Goal: Transaction & Acquisition: Obtain resource

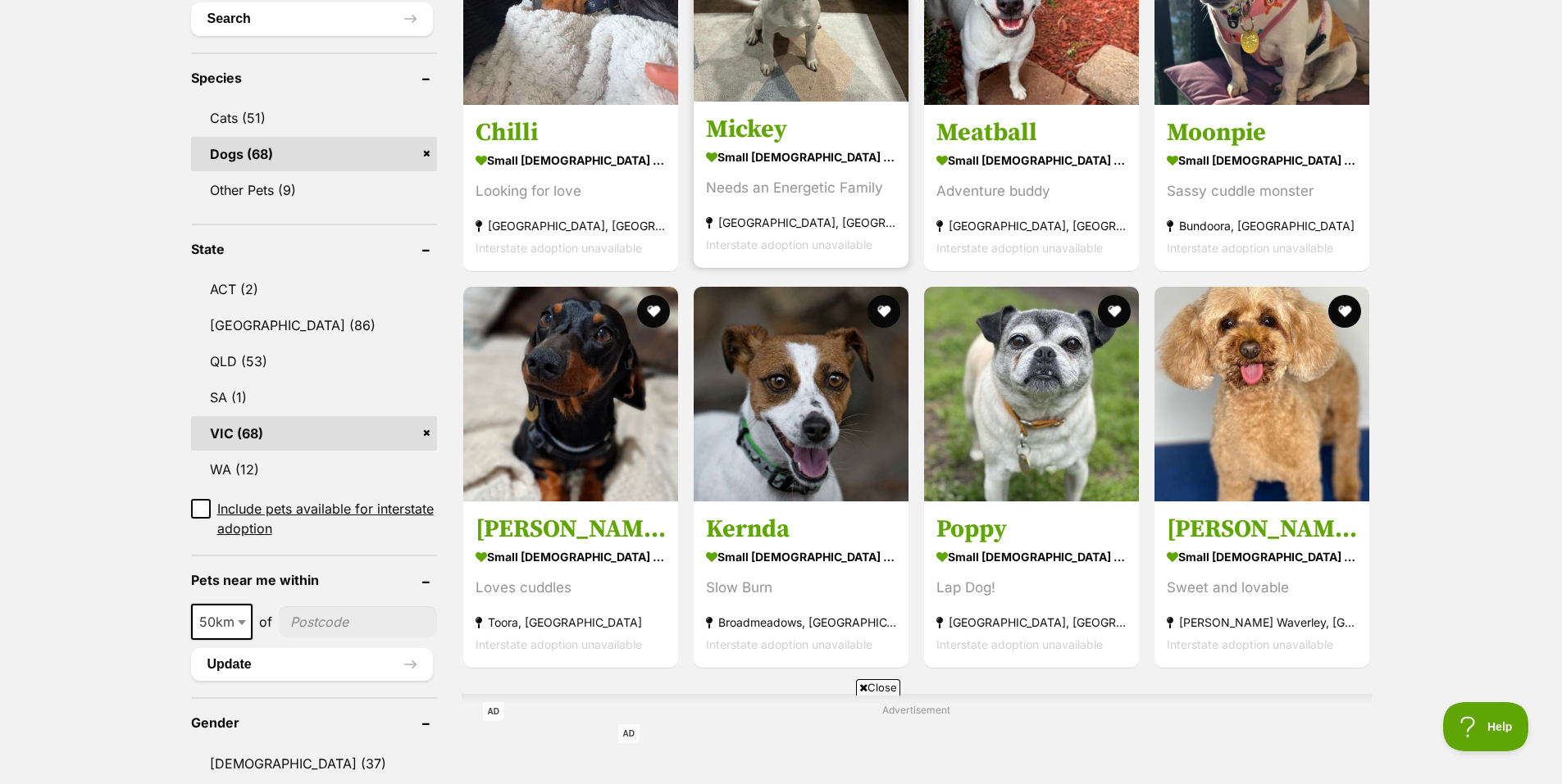
scroll to position [656, 0]
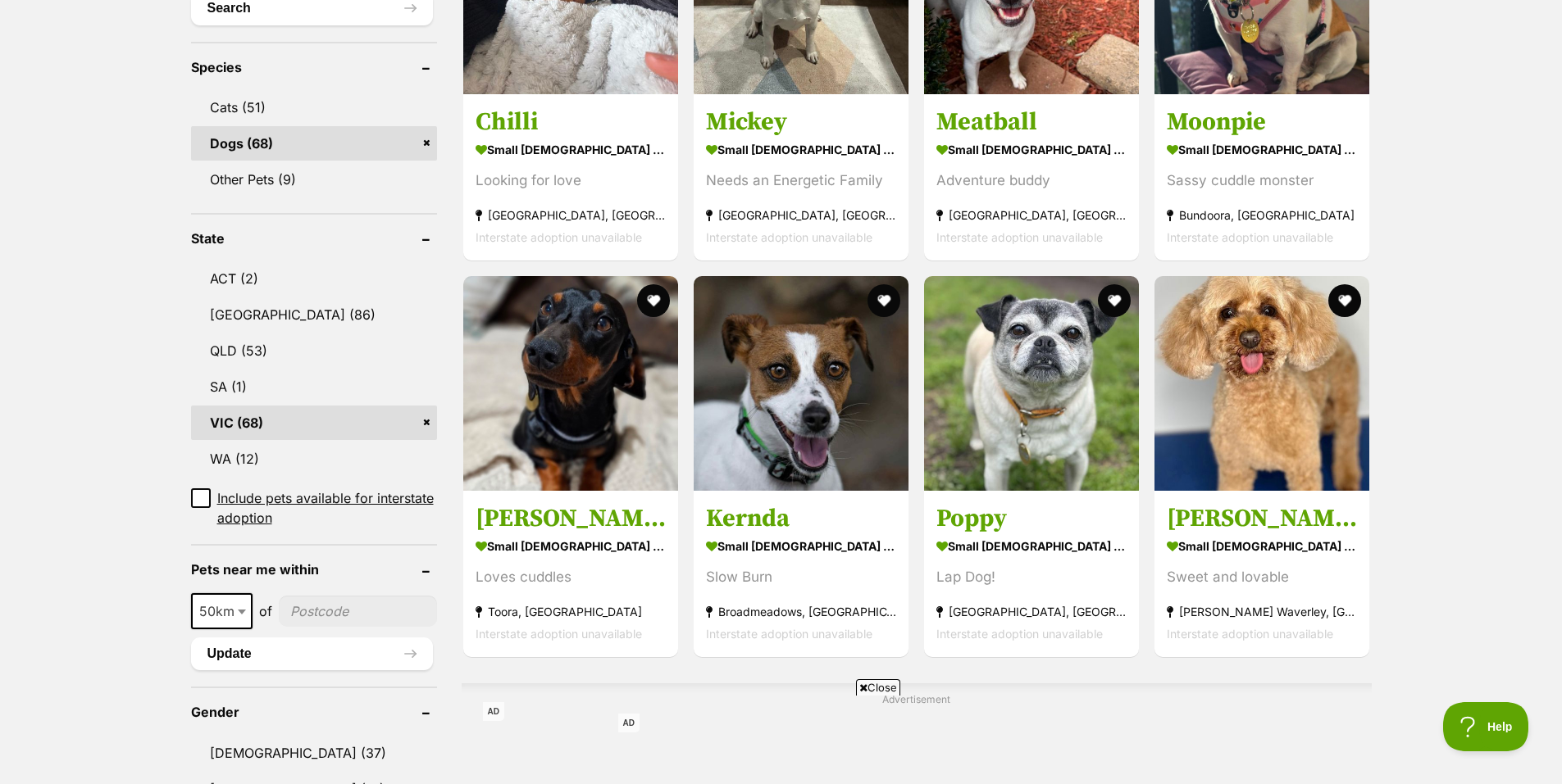
click at [866, 684] on span "Close" at bounding box center [878, 687] width 44 height 16
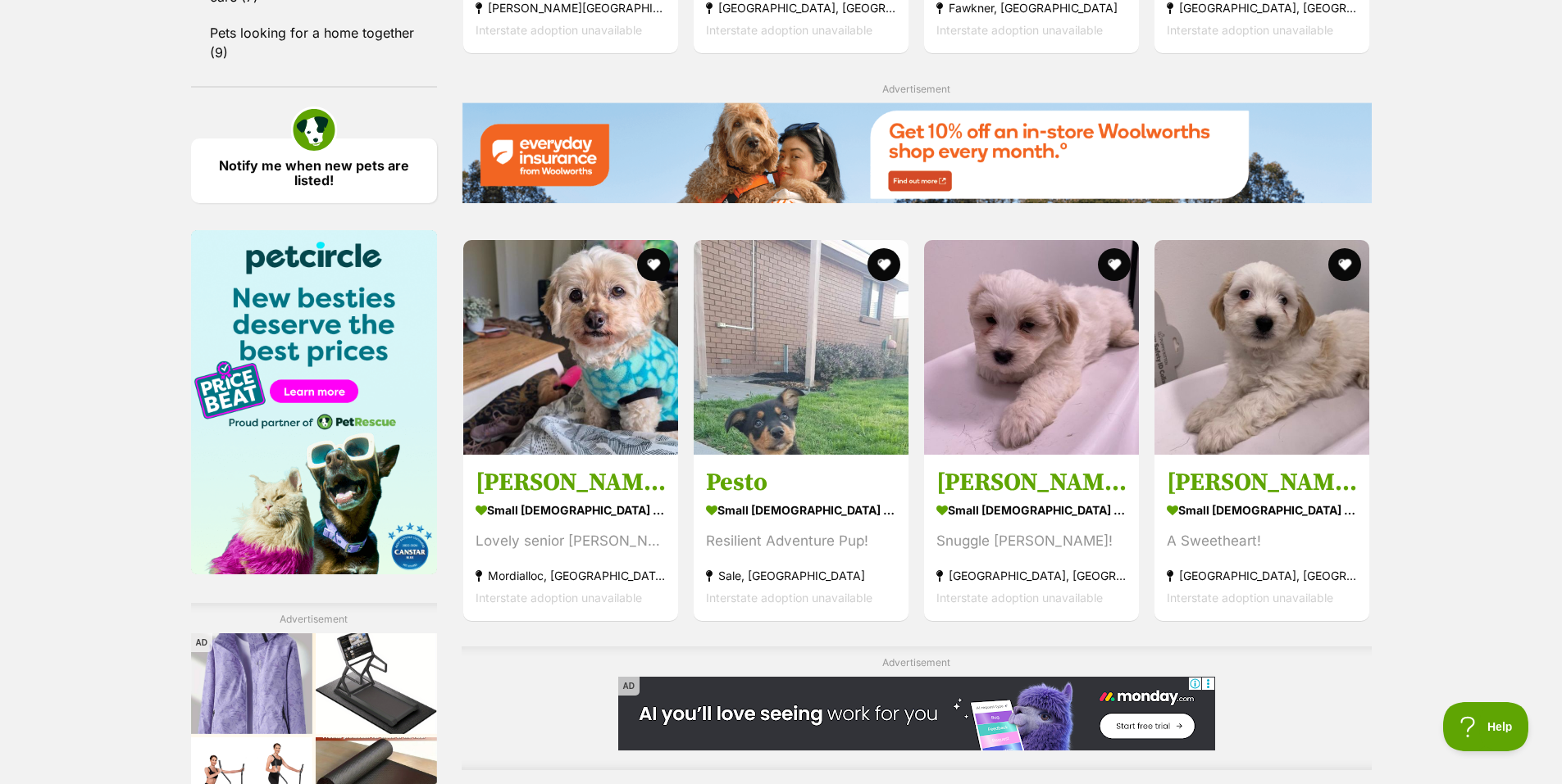
scroll to position [0, 0]
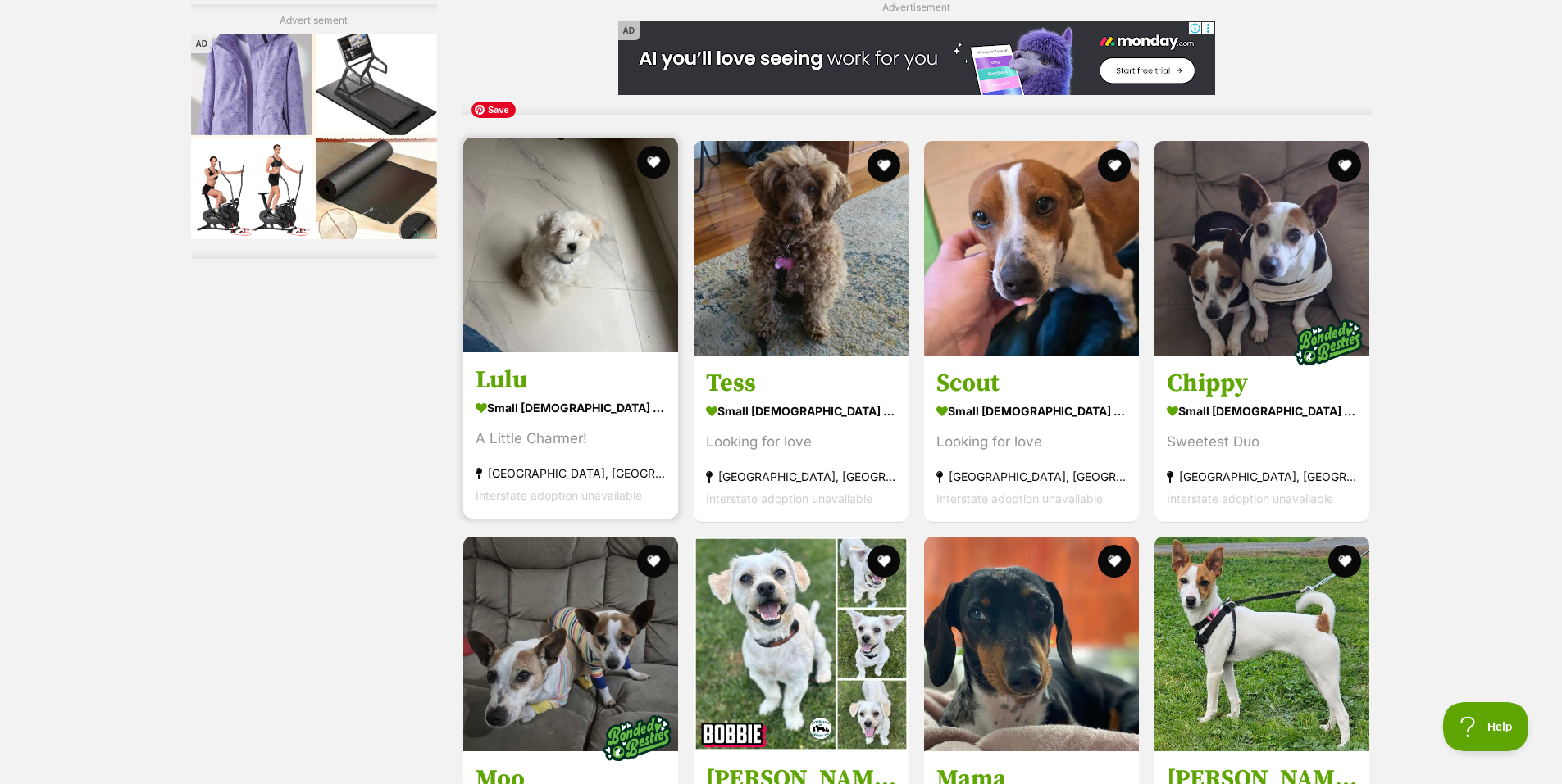
click at [543, 258] on img at bounding box center [571, 245] width 215 height 215
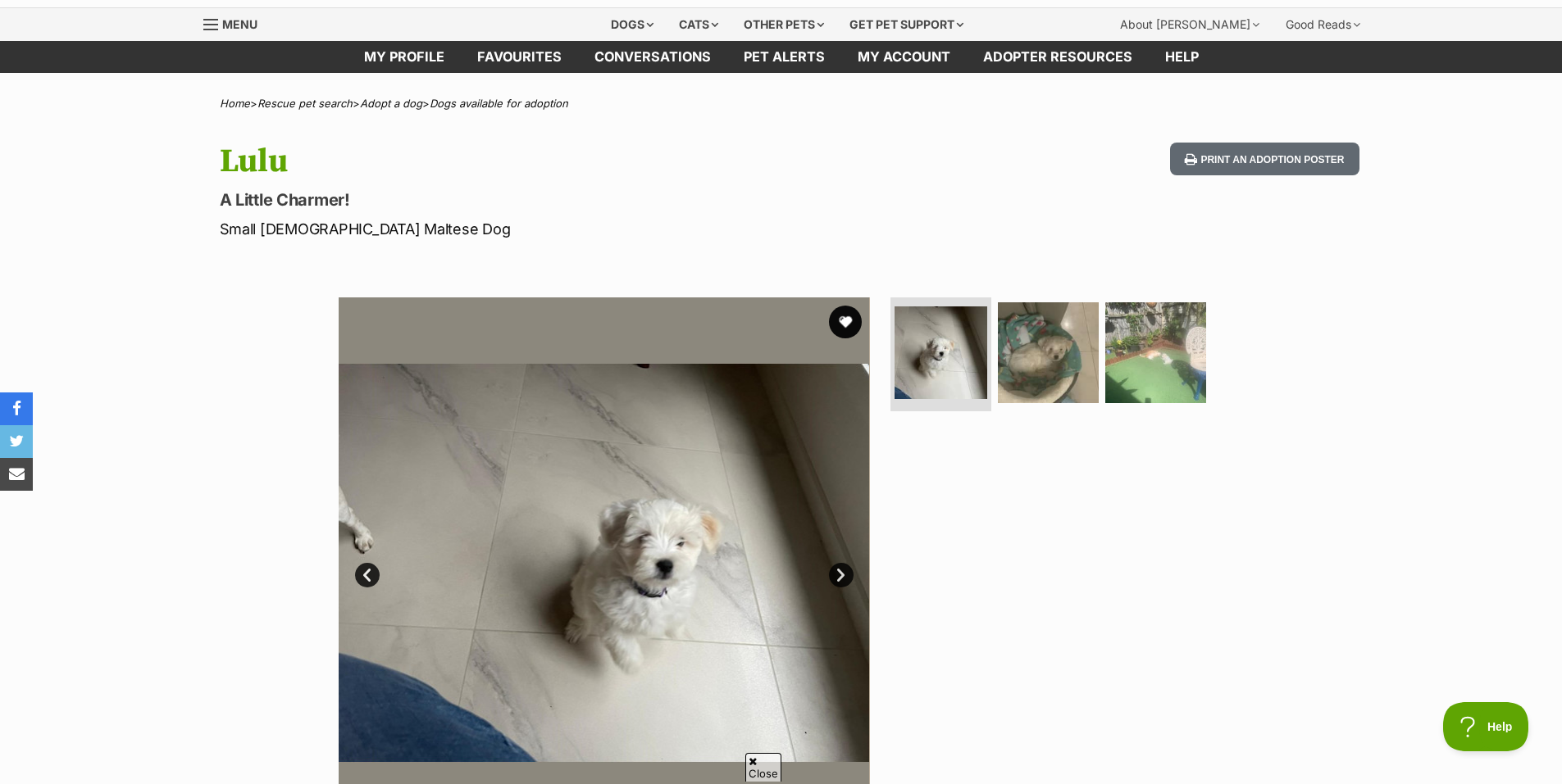
scroll to position [164, 0]
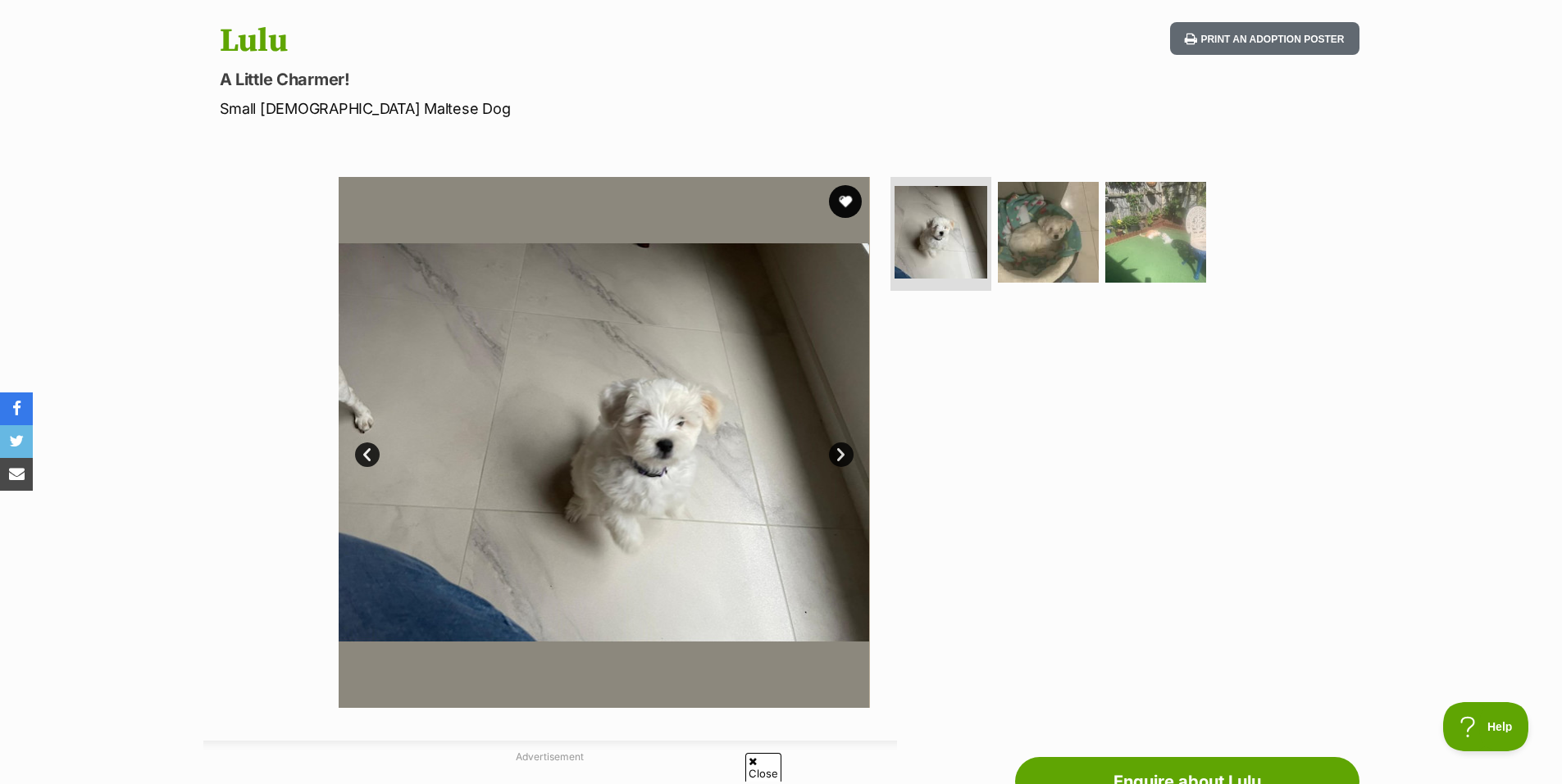
click at [837, 455] on link "Next" at bounding box center [841, 455] width 25 height 24
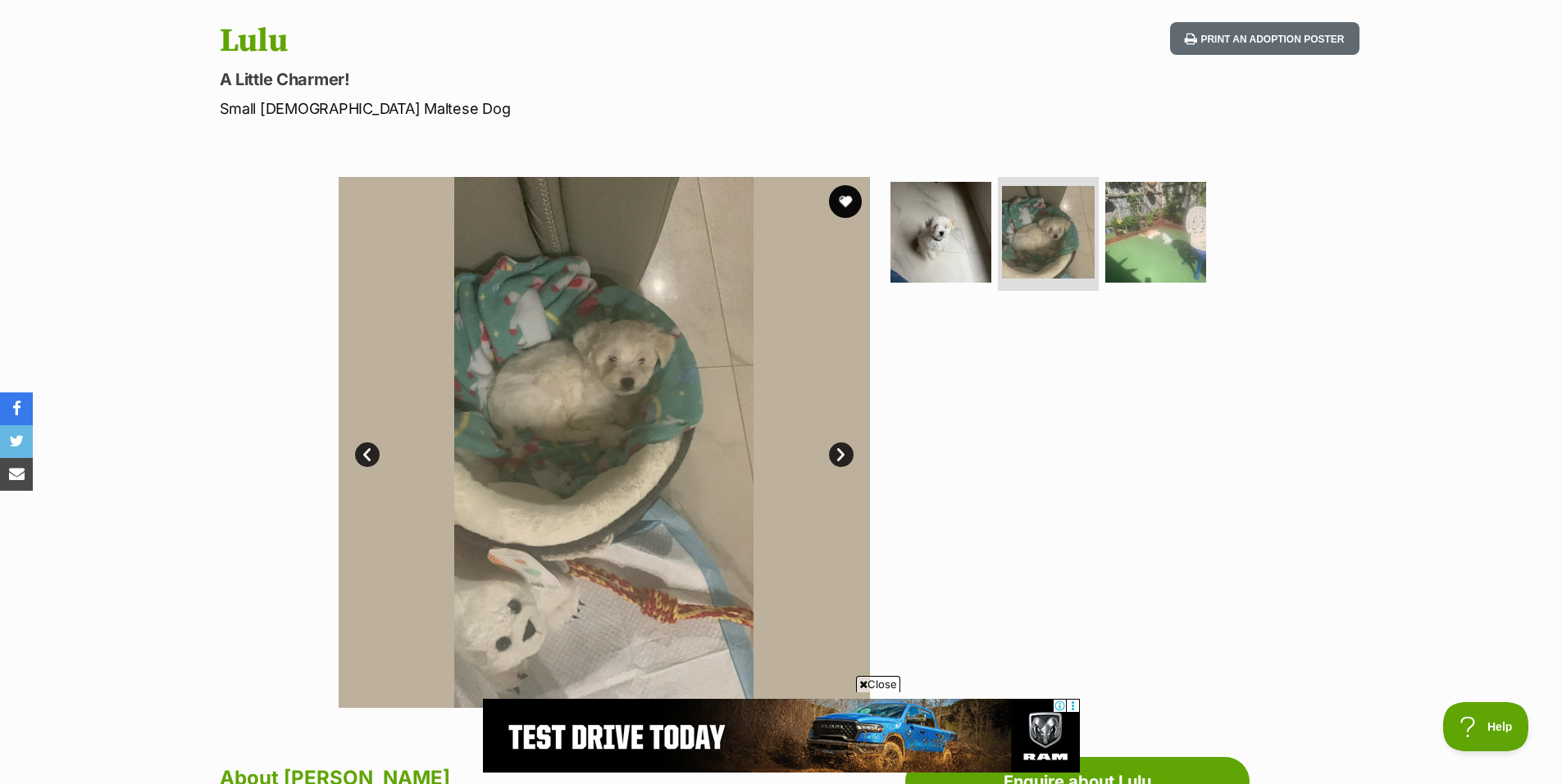
scroll to position [0, 0]
click at [837, 455] on link "Next" at bounding box center [841, 455] width 25 height 24
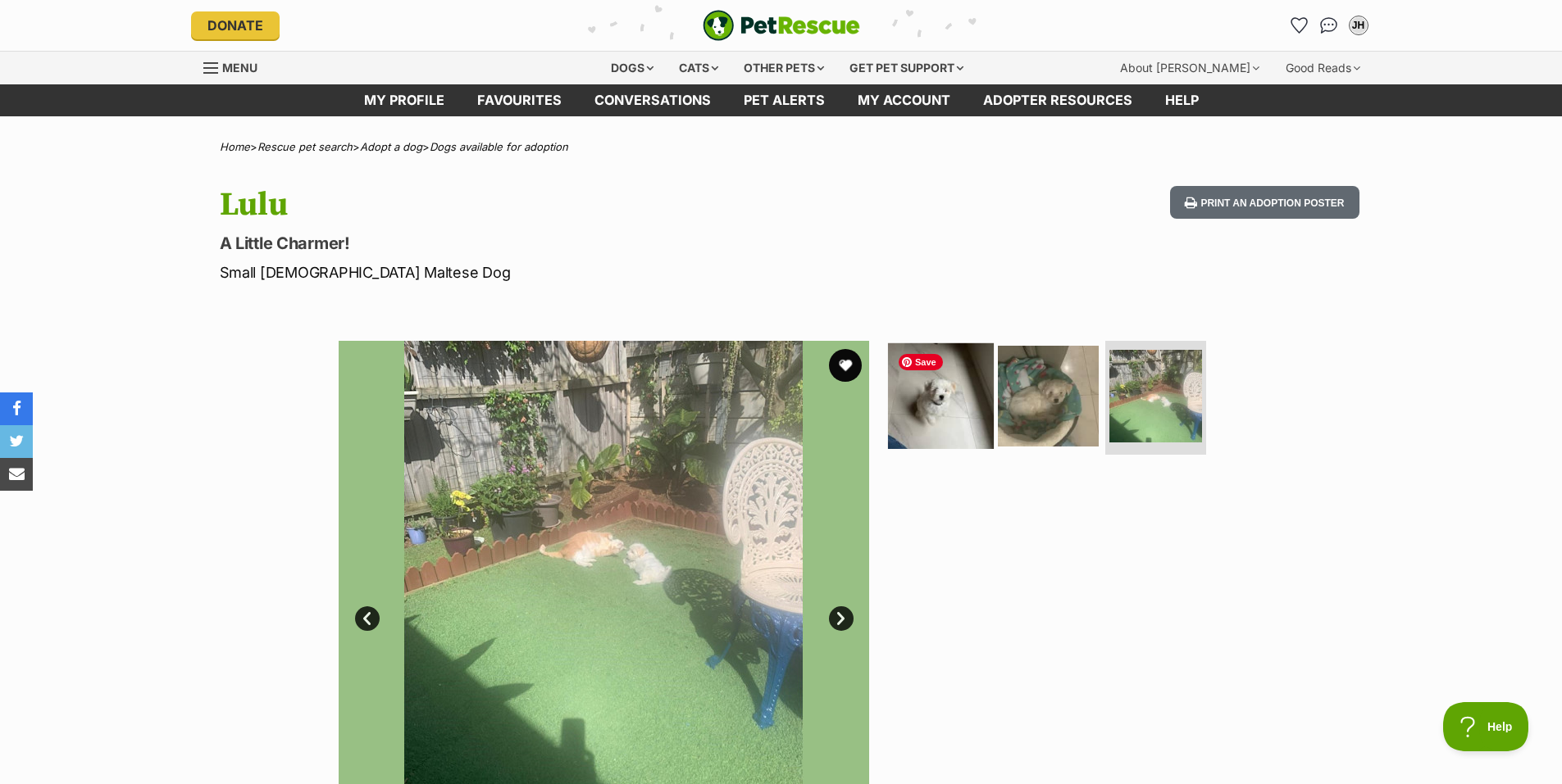
click at [932, 410] on img at bounding box center [940, 395] width 106 height 106
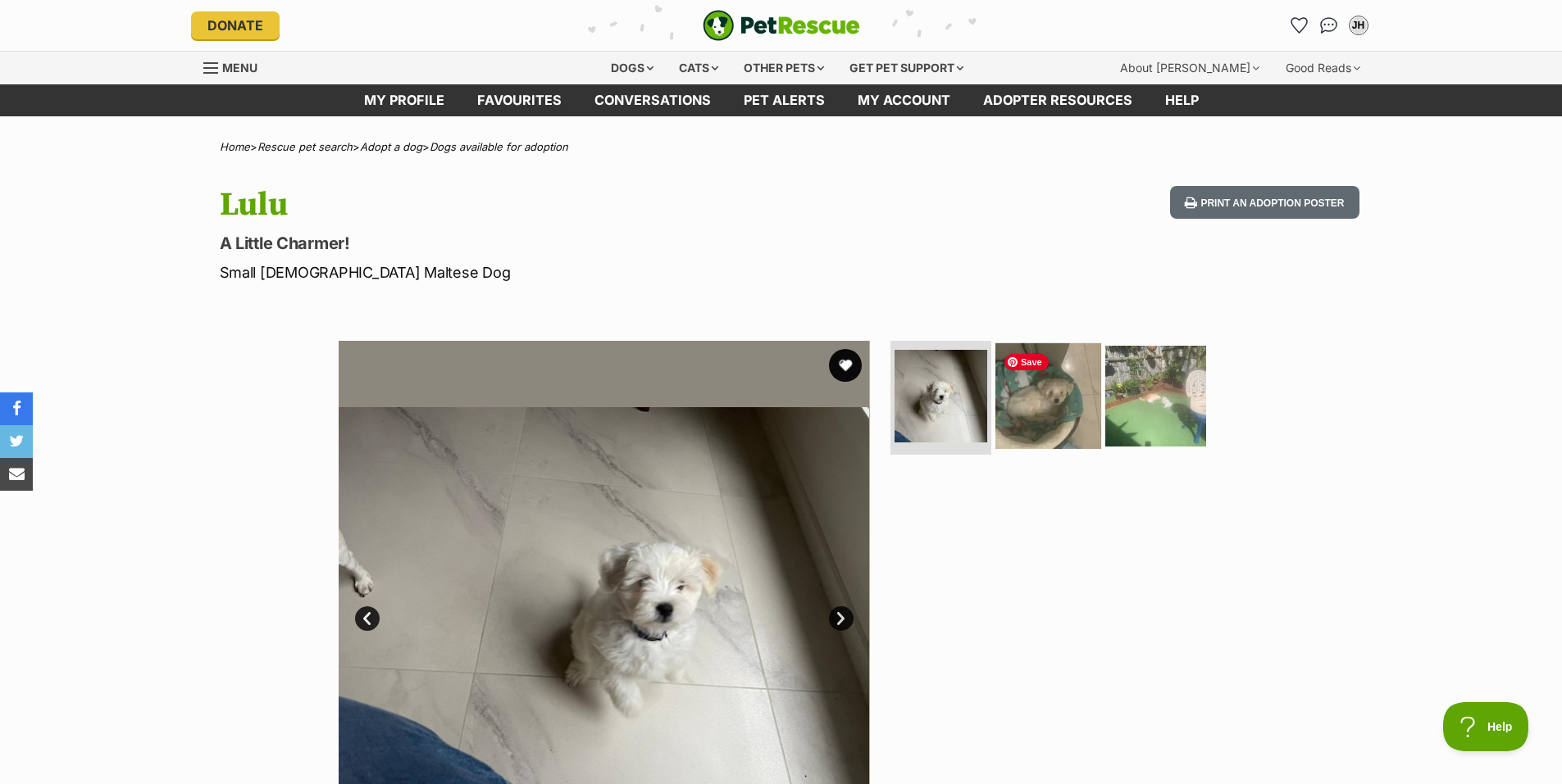
click at [1041, 420] on img at bounding box center [1047, 395] width 106 height 106
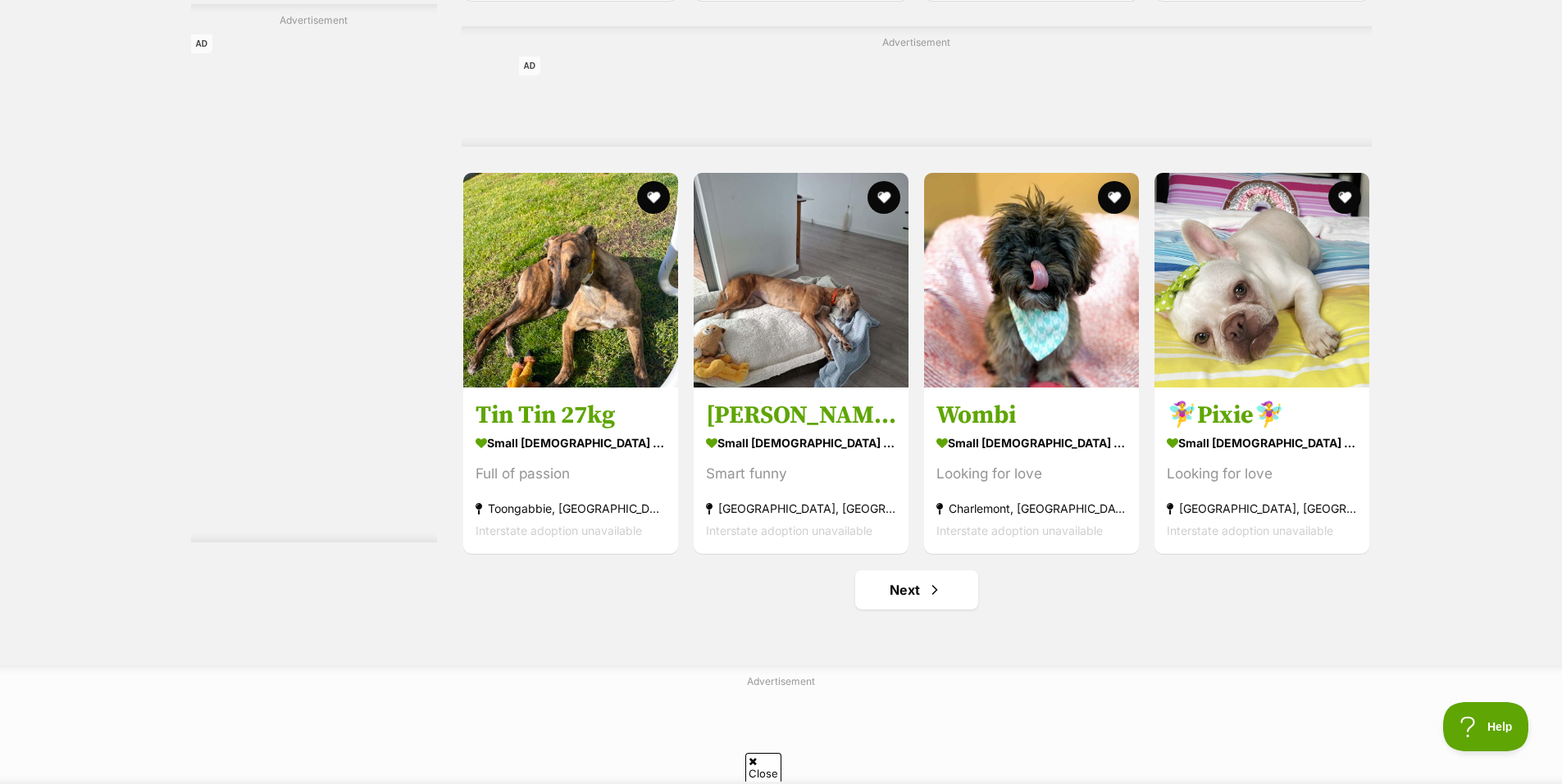
scroll to position [7355, 0]
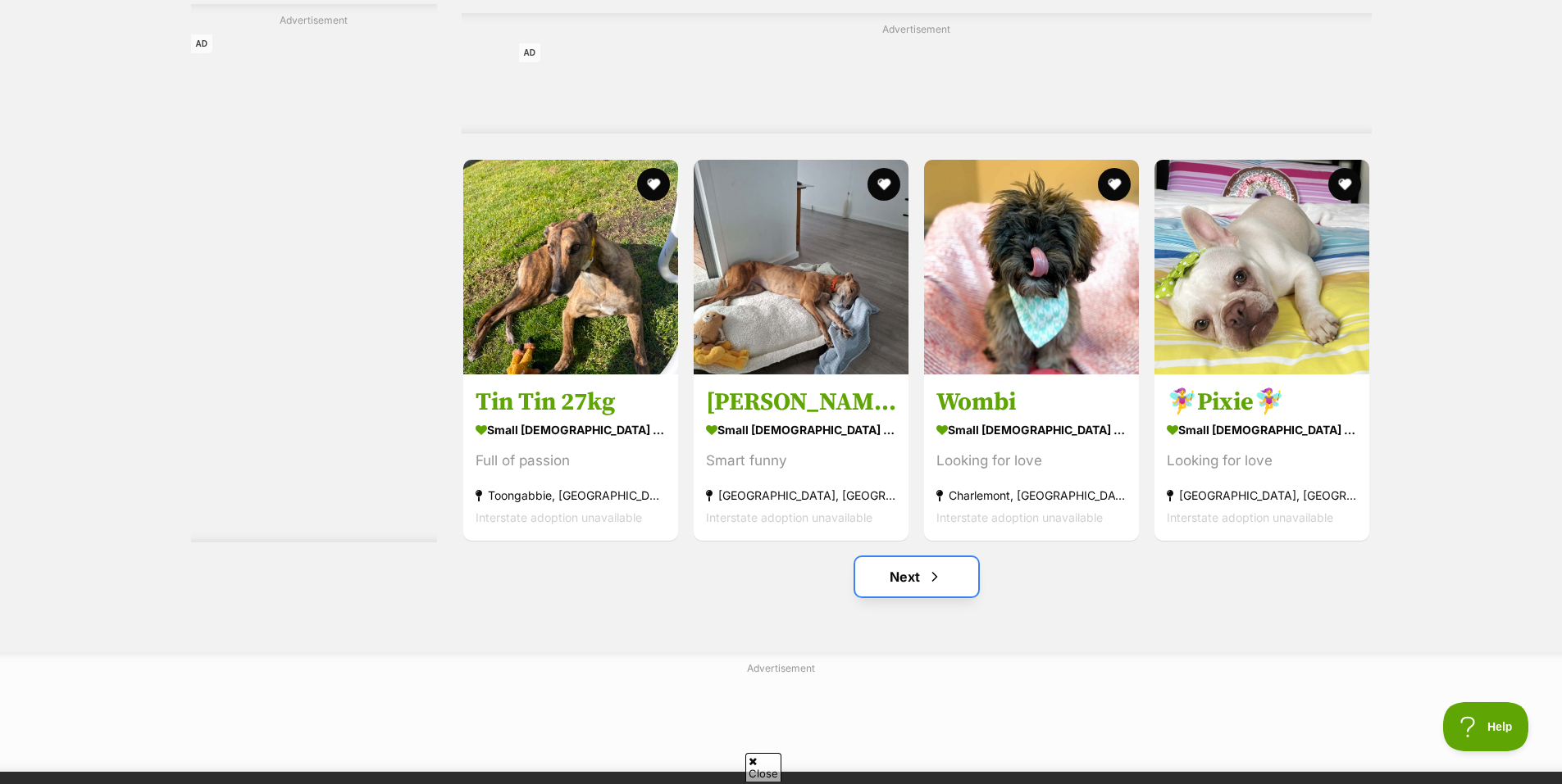
click at [898, 558] on link "Next" at bounding box center [916, 577] width 123 height 40
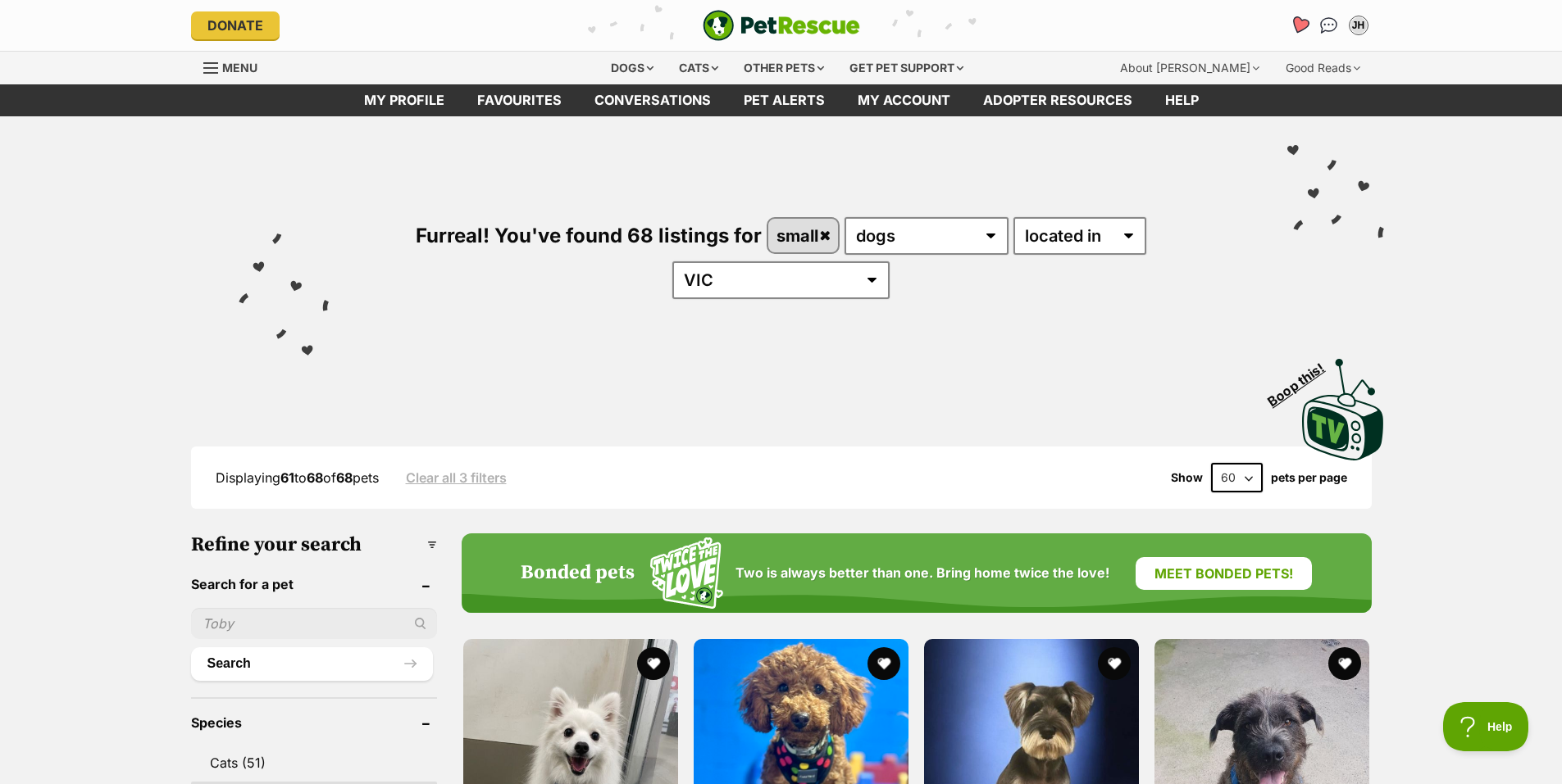
click at [1301, 20] on icon "Favourites" at bounding box center [1298, 24] width 19 height 19
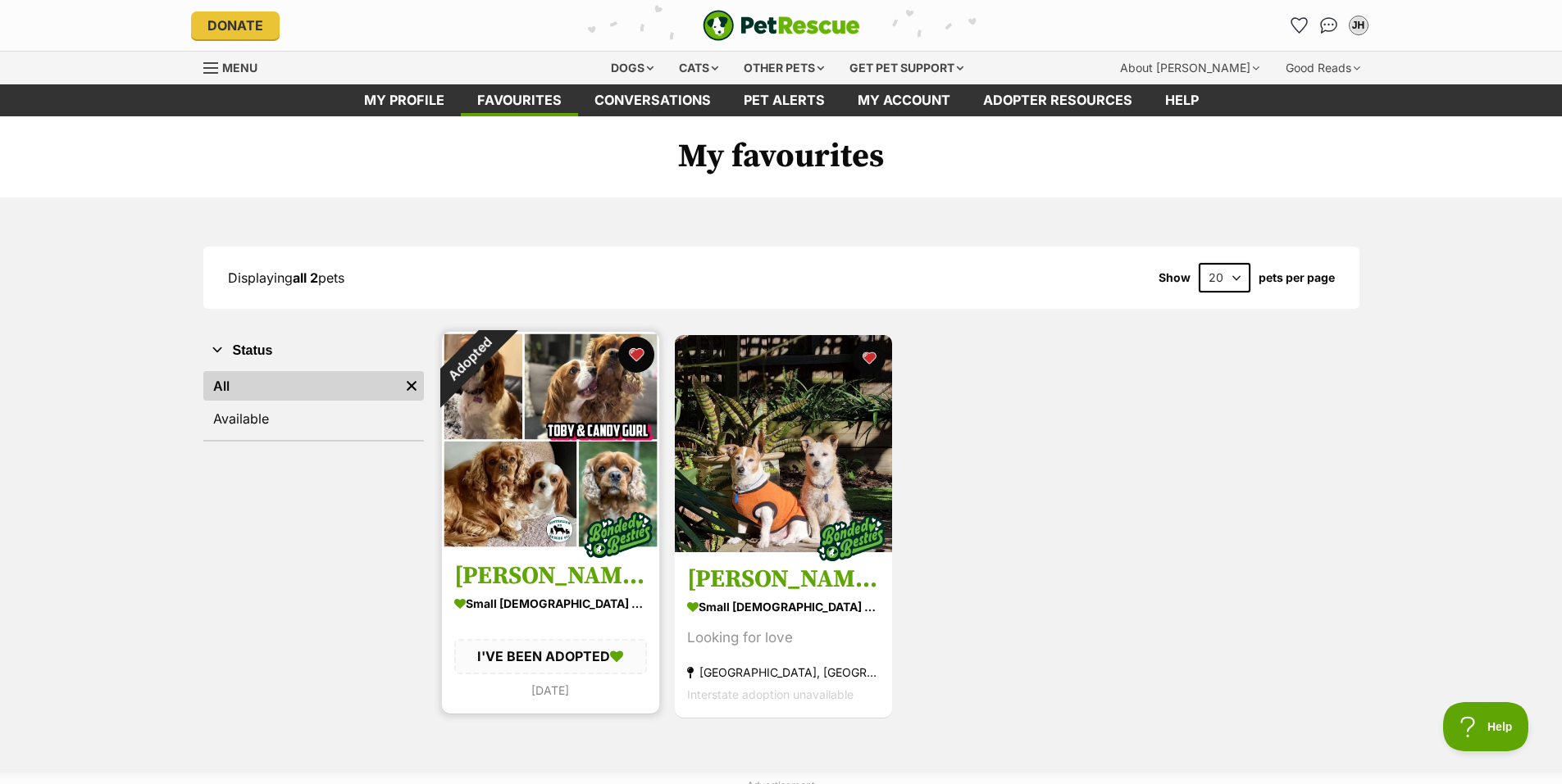
click at [636, 349] on button "favourite" at bounding box center [636, 355] width 36 height 36
